Goal: Information Seeking & Learning: Learn about a topic

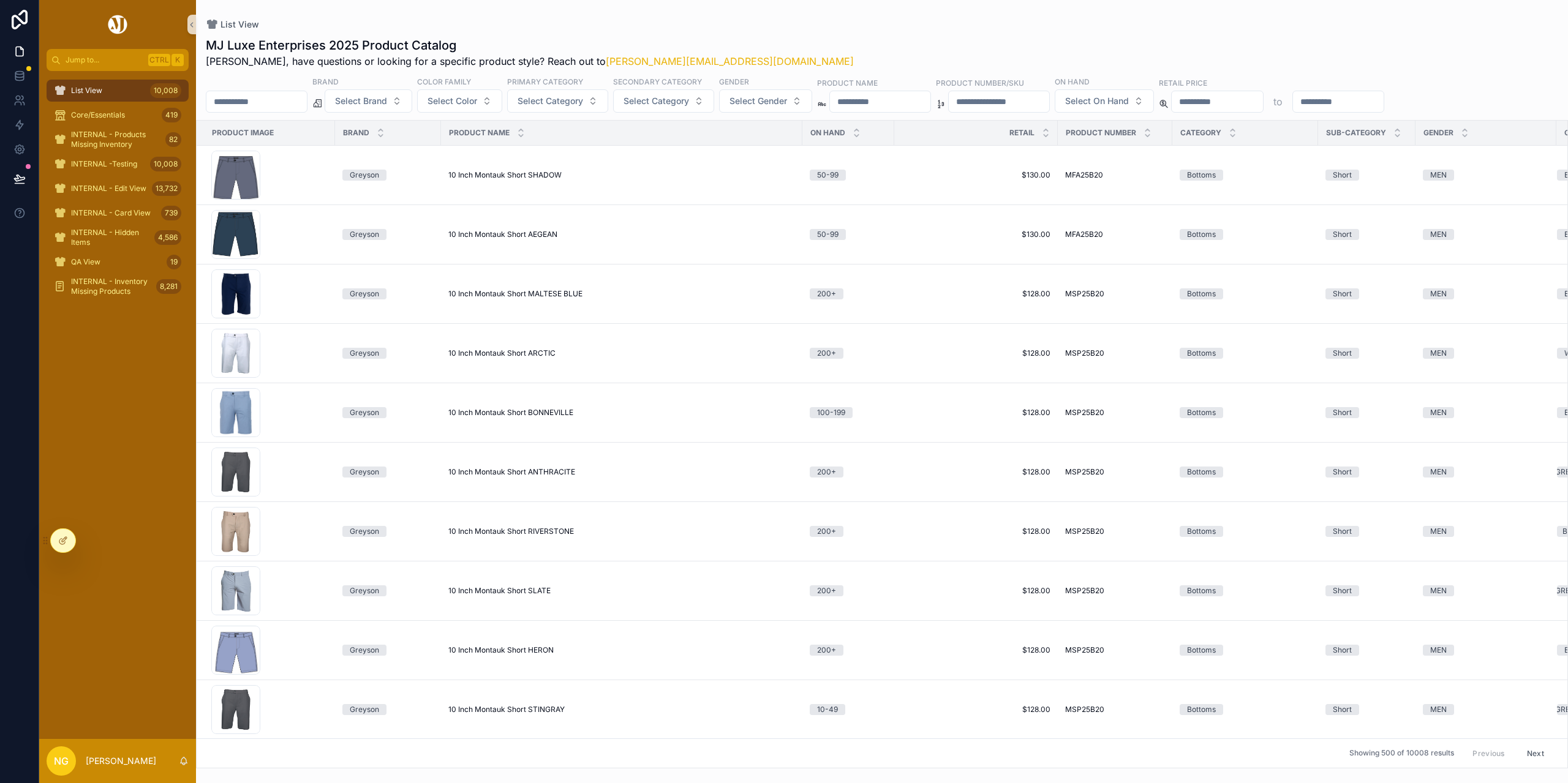
click at [930, 97] on input "scrollable content" at bounding box center [880, 102] width 100 height 17
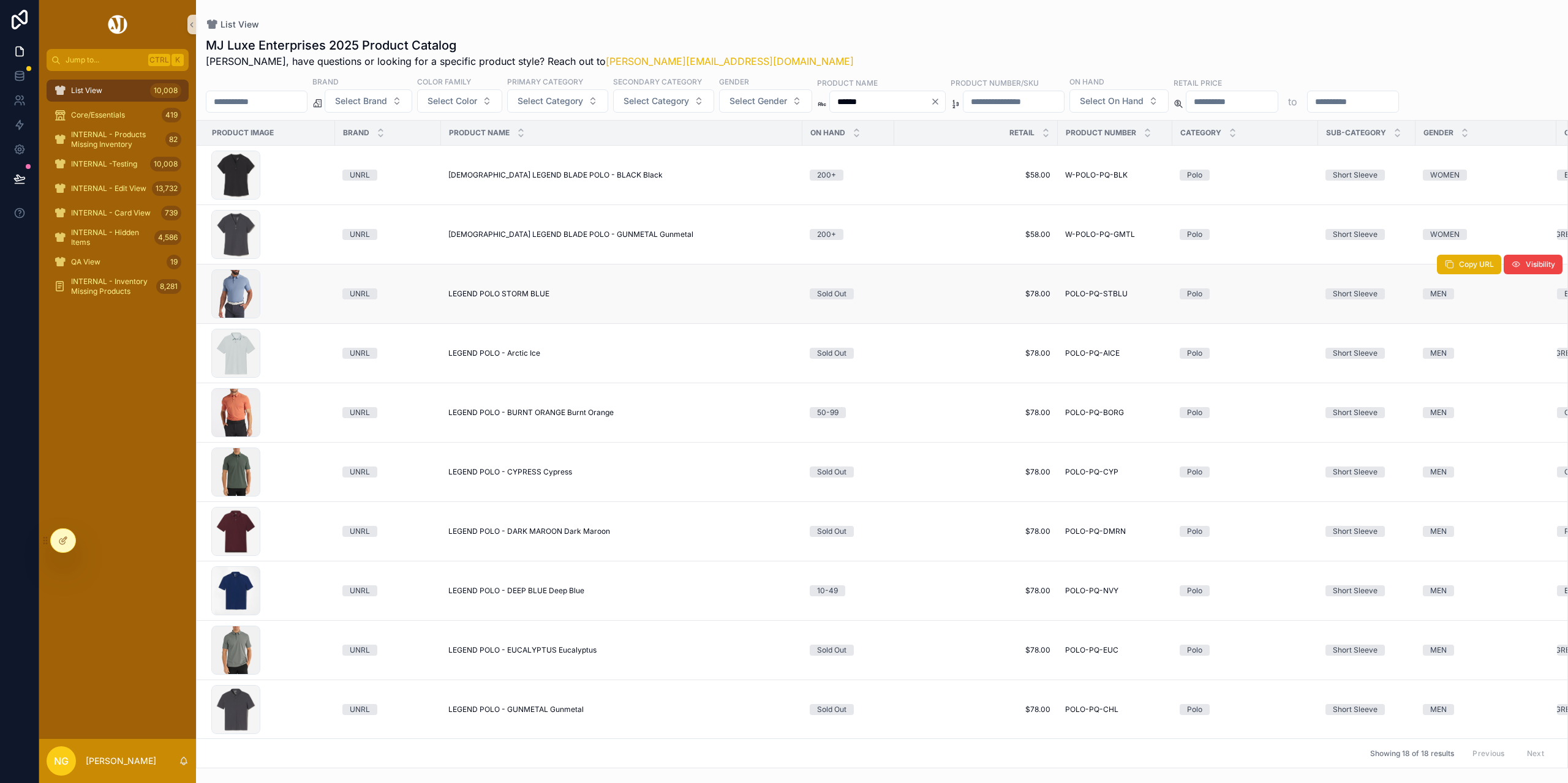
type input "******"
click at [542, 294] on span "LEGEND POLO STORM BLUE" at bounding box center [499, 294] width 101 height 10
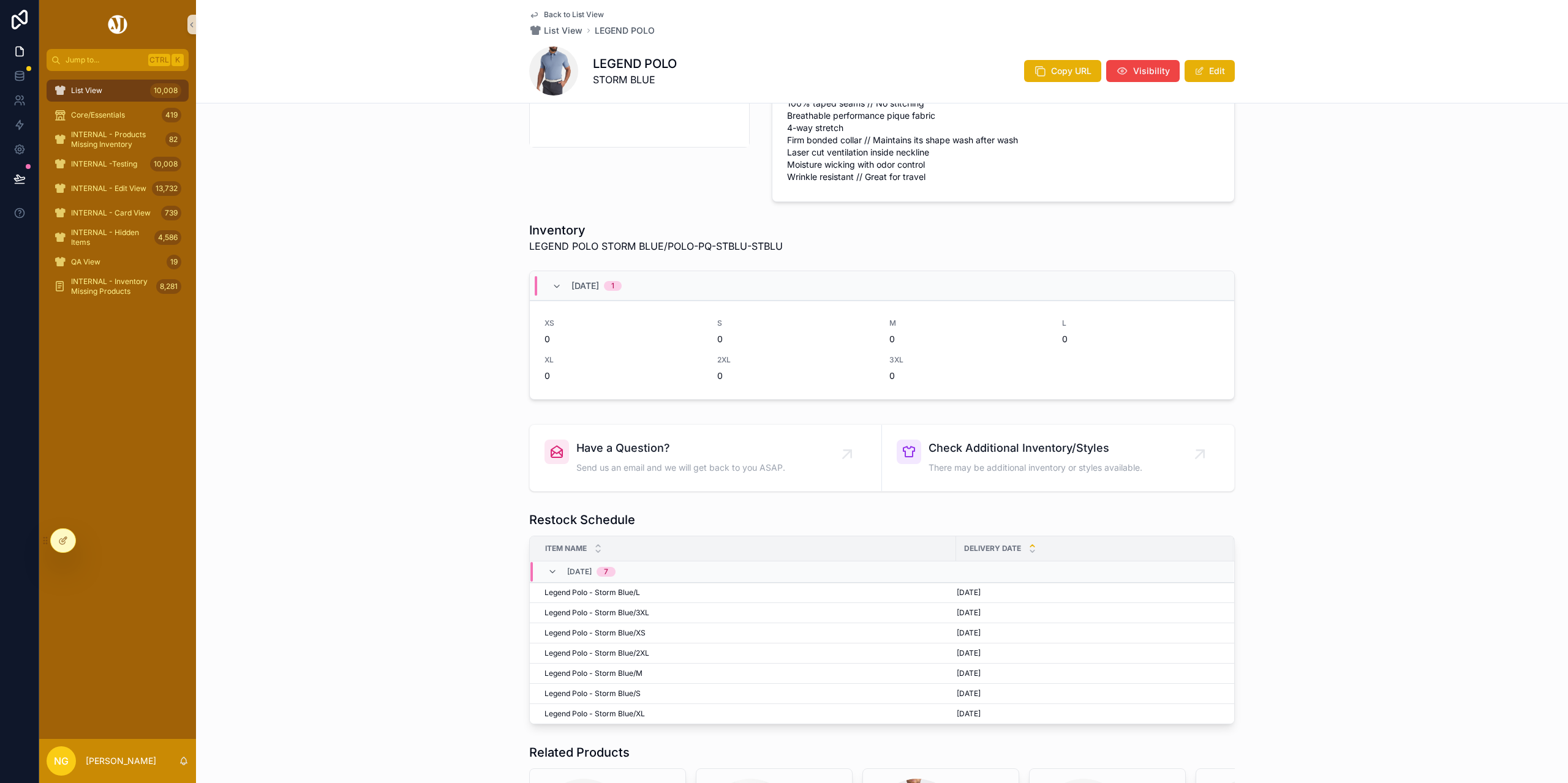
scroll to position [633, 0]
